Goal: Connect with others: Participate in discussion

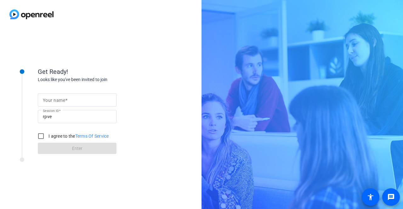
click at [68, 96] on div at bounding box center [77, 99] width 69 height 13
click at [68, 100] on input "Your name" at bounding box center [77, 100] width 69 height 8
type input "i"
type input "[PERSON_NAME]"
click at [40, 139] on input "I agree to the Terms Of Service" at bounding box center [41, 136] width 13 height 13
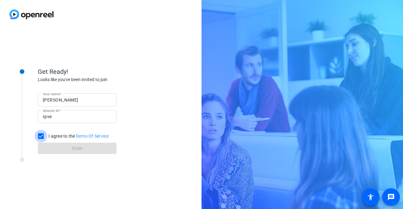
checkbox input "true"
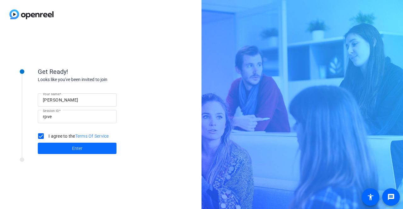
click at [59, 148] on span at bounding box center [77, 148] width 79 height 15
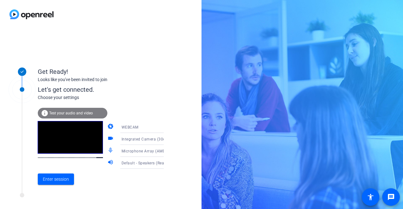
click at [166, 127] on icon at bounding box center [170, 127] width 8 height 8
click at [175, 131] on div at bounding box center [201, 104] width 403 height 209
click at [69, 179] on span at bounding box center [56, 179] width 36 height 15
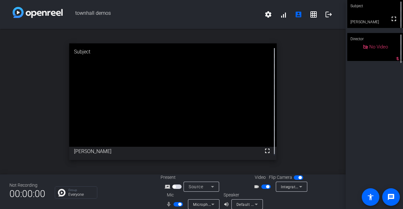
click at [262, 188] on span "button" at bounding box center [265, 187] width 9 height 4
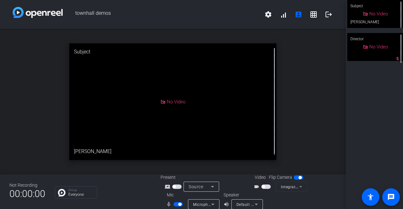
click at [214, 204] on icon at bounding box center [213, 205] width 8 height 8
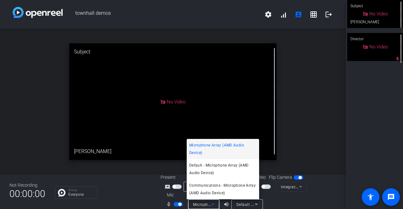
click at [320, 122] on div at bounding box center [201, 104] width 403 height 209
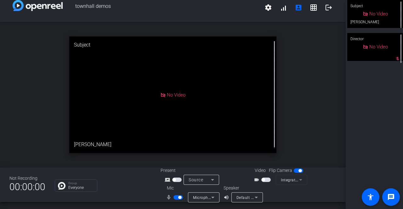
scroll to position [7, 0]
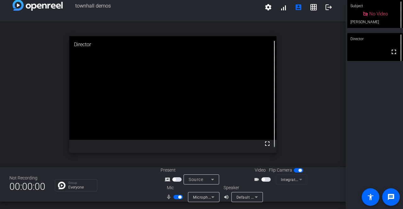
click at [175, 179] on span "button" at bounding box center [176, 180] width 9 height 4
click at [266, 180] on span "button" at bounding box center [265, 180] width 9 height 4
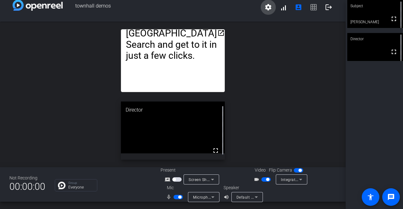
click at [271, 7] on span at bounding box center [268, 7] width 15 height 15
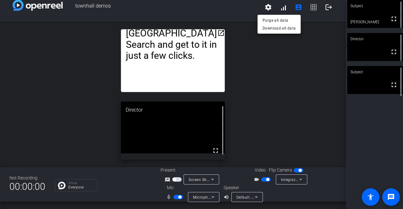
click at [315, 93] on div at bounding box center [201, 104] width 403 height 209
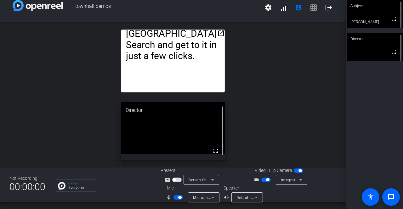
click at [310, 110] on div "open_in_new You may have noticed the new, cleaner Lilli interface — and with it…" at bounding box center [173, 95] width 346 height 146
click at [295, 170] on span "button" at bounding box center [298, 171] width 9 height 4
click at [327, 7] on mat-icon "logout" at bounding box center [329, 8] width 8 height 8
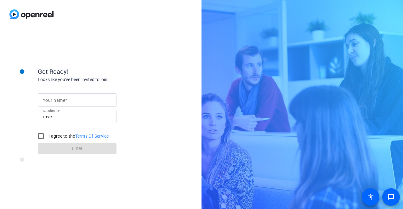
click at [63, 105] on div at bounding box center [77, 99] width 69 height 13
click at [63, 102] on input "Your name" at bounding box center [77, 100] width 69 height 8
type input "jim"
click at [39, 136] on input "I agree to the Terms Of Service" at bounding box center [41, 136] width 13 height 13
checkbox input "true"
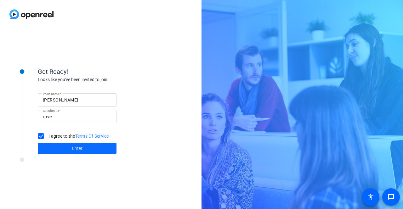
click at [50, 144] on span at bounding box center [77, 148] width 79 height 15
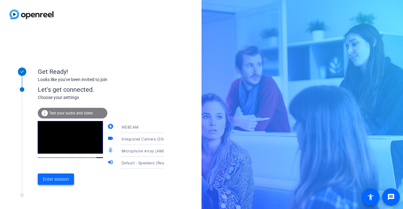
click at [61, 178] on span "Enter session" at bounding box center [56, 179] width 26 height 7
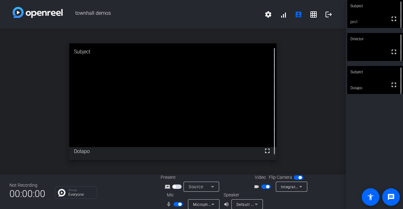
click at [314, 125] on div "open_in_new Subject fullscreen Dolapo" at bounding box center [173, 102] width 346 height 146
click at [327, 103] on div "open_in_new Director fullscreen" at bounding box center [173, 102] width 346 height 146
click at [390, 86] on mat-icon "fullscreen" at bounding box center [394, 85] width 8 height 8
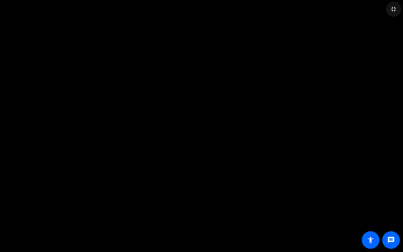
click at [393, 8] on mat-icon "fullscreen_exit" at bounding box center [394, 9] width 8 height 8
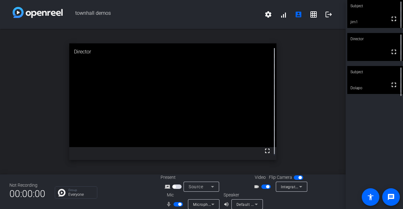
click at [315, 108] on div "open_in_new Director fullscreen" at bounding box center [173, 102] width 346 height 146
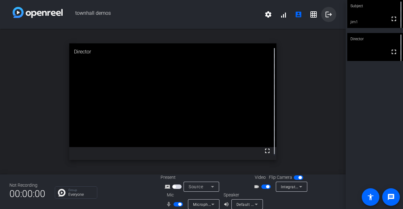
click at [325, 13] on mat-icon "logout" at bounding box center [329, 15] width 8 height 8
